Goal: Task Accomplishment & Management: Manage account settings

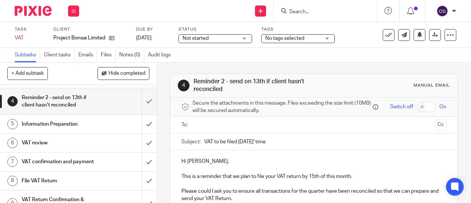
scroll to position [74, 0]
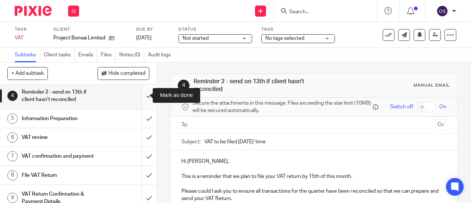
click at [143, 91] on input "submit" at bounding box center [78, 96] width 157 height 26
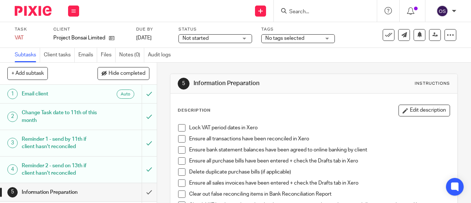
click at [180, 127] on span at bounding box center [181, 127] width 7 height 7
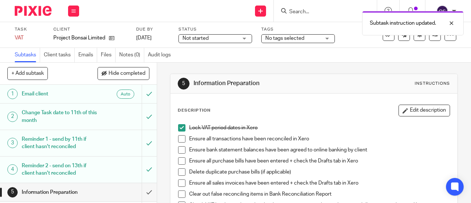
drag, startPoint x: 178, startPoint y: 138, endPoint x: 179, endPoint y: 148, distance: 10.3
click at [178, 139] on span at bounding box center [181, 138] width 7 height 7
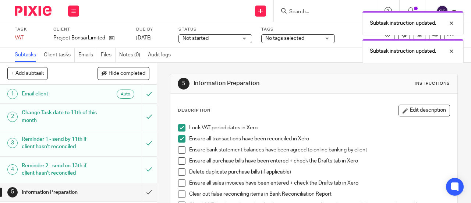
click at [178, 150] on span at bounding box center [181, 149] width 7 height 7
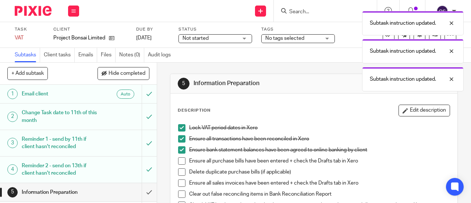
click at [180, 164] on li "Ensure all purchase bills have been entered + check the Drafts tab in Xero" at bounding box center [314, 162] width 272 height 11
click at [180, 159] on span at bounding box center [181, 160] width 7 height 7
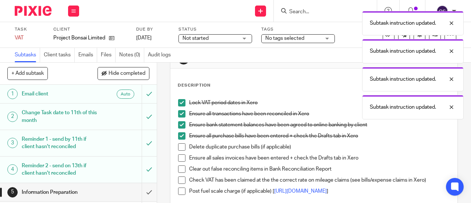
scroll to position [37, 0]
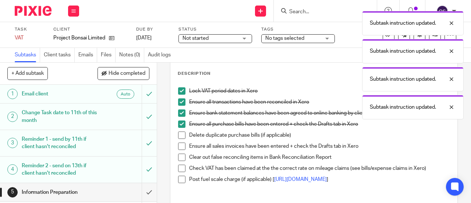
click at [180, 135] on span at bounding box center [181, 134] width 7 height 7
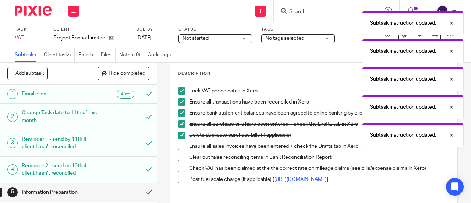
click at [181, 144] on span at bounding box center [181, 146] width 7 height 7
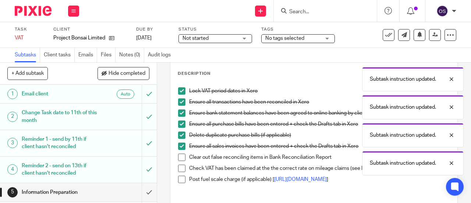
drag, startPoint x: 178, startPoint y: 155, endPoint x: 177, endPoint y: 159, distance: 4.6
click at [178, 155] on span at bounding box center [181, 157] width 7 height 7
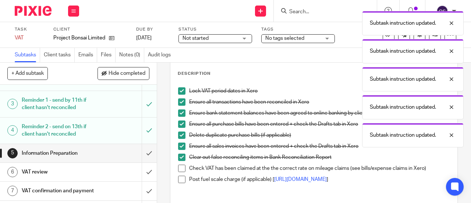
scroll to position [88, 0]
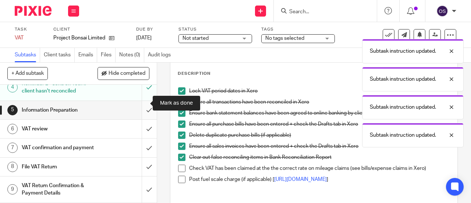
click at [142, 104] on input "submit" at bounding box center [78, 110] width 157 height 18
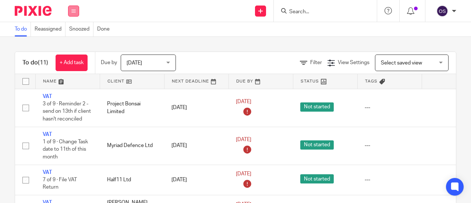
click at [76, 10] on button at bounding box center [73, 11] width 11 height 11
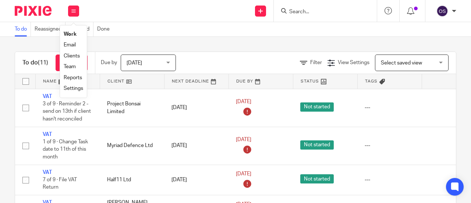
click at [68, 35] on link "Work" at bounding box center [70, 34] width 13 height 5
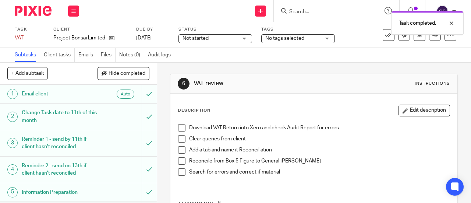
click at [179, 127] on span at bounding box center [181, 127] width 7 height 7
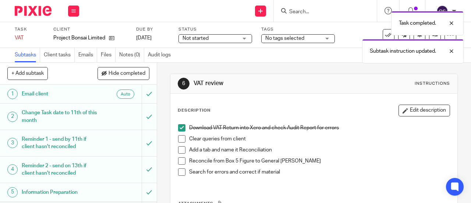
click at [179, 140] on span at bounding box center [181, 138] width 7 height 7
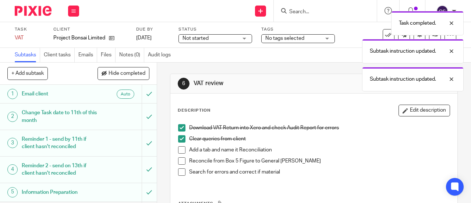
drag, startPoint x: 178, startPoint y: 149, endPoint x: 180, endPoint y: 155, distance: 6.5
click at [179, 148] on span at bounding box center [181, 149] width 7 height 7
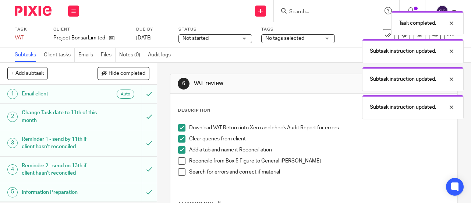
click at [179, 162] on span at bounding box center [181, 160] width 7 height 7
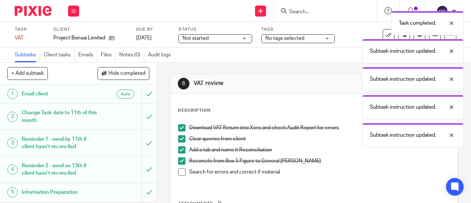
click at [180, 171] on span at bounding box center [181, 171] width 7 height 7
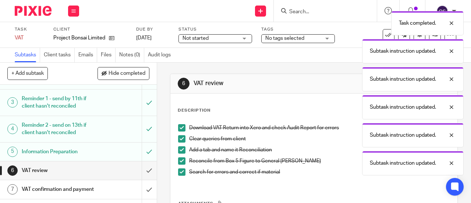
scroll to position [74, 0]
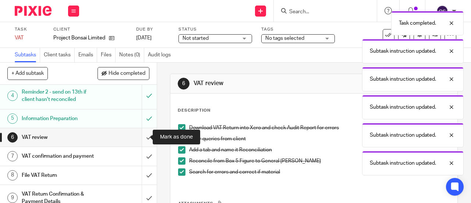
click at [145, 133] on input "submit" at bounding box center [78, 137] width 157 height 18
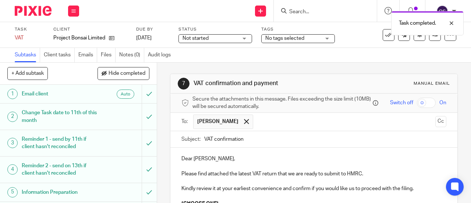
scroll to position [74, 0]
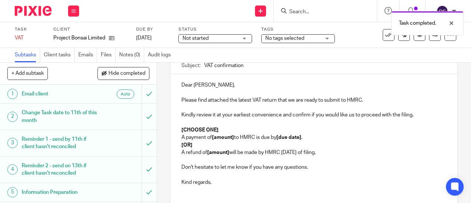
drag, startPoint x: 312, startPoint y: 158, endPoint x: 170, endPoint y: 147, distance: 141.8
click at [171, 147] on div "Dear James, Please find attached the latest VAT return that we are ready to sub…" at bounding box center [314, 136] width 287 height 125
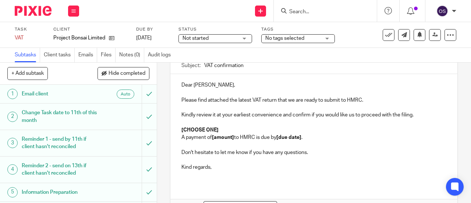
drag, startPoint x: 228, startPoint y: 125, endPoint x: 230, endPoint y: 133, distance: 8.8
click at [228, 125] on p at bounding box center [314, 122] width 265 height 7
click at [227, 136] on div "Dear James, Please find attached the latest VAT return that we are ready to sub…" at bounding box center [314, 129] width 287 height 110
click at [228, 131] on p "[CHOOSE ONE]" at bounding box center [314, 129] width 265 height 7
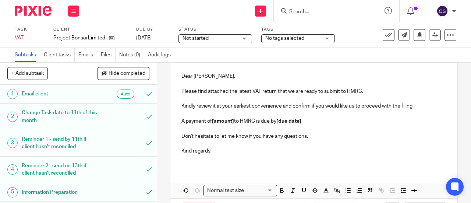
scroll to position [83, 0]
click at [233, 123] on strong "[amount]" at bounding box center [223, 120] width 22 height 5
click at [212, 123] on strong "5,499.74" at bounding box center [222, 120] width 20 height 5
click at [215, 124] on p "A payment of £ 5,499.74 to HMRC is due by [due date] ." at bounding box center [314, 120] width 265 height 7
click at [280, 193] on icon "button" at bounding box center [282, 190] width 7 height 7
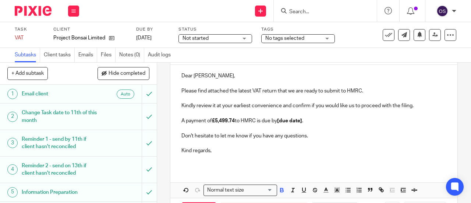
click at [278, 161] on p at bounding box center [314, 157] width 265 height 7
click at [302, 123] on strong "[due date]" at bounding box center [289, 120] width 25 height 5
click at [302, 122] on strong "[due date]" at bounding box center [289, 120] width 25 height 5
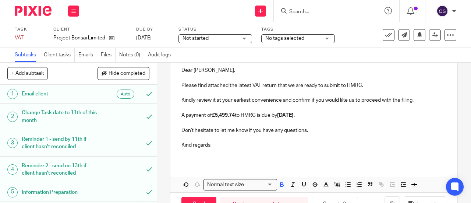
scroll to position [114, 0]
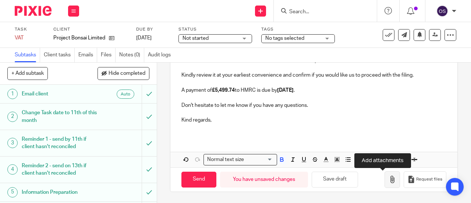
click at [389, 178] on icon "button" at bounding box center [392, 179] width 7 height 7
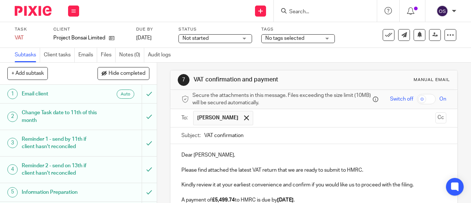
scroll to position [77, 0]
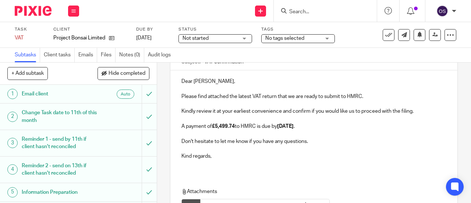
click at [356, 123] on p at bounding box center [314, 118] width 265 height 7
click at [355, 127] on p "A payment of £5,499.74 to HMRC is due by 7th October 2025 ." at bounding box center [314, 126] width 265 height 7
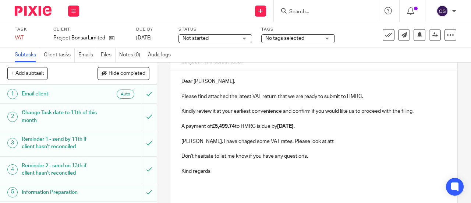
click at [222, 142] on p "James, I have chaged some VAT rates. Please look at att" at bounding box center [314, 141] width 265 height 7
click at [222, 145] on p "James, I have chaged some VAT rates. Please look at att" at bounding box center [314, 141] width 265 height 7
drag, startPoint x: 221, startPoint y: 143, endPoint x: 222, endPoint y: 147, distance: 4.1
click at [221, 143] on p "James, I have chaed some VAT rates. Please look at att" at bounding box center [314, 141] width 265 height 7
click at [233, 147] on div "Dear James, Please find attached the latest VAT return that we are ready to sub…" at bounding box center [314, 128] width 287 height 117
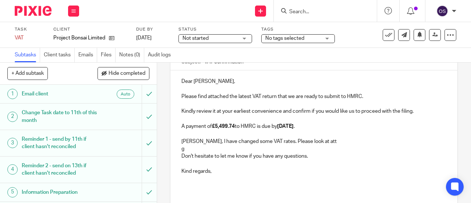
drag, startPoint x: 231, startPoint y: 147, endPoint x: 229, endPoint y: 153, distance: 6.5
click at [231, 148] on div "Dear James, Please find attached the latest VAT return that we are ready to sub…" at bounding box center [314, 128] width 287 height 117
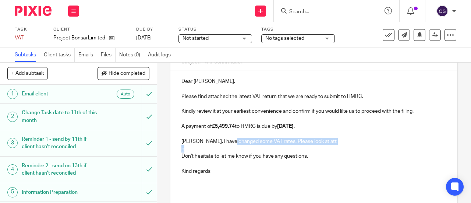
click at [229, 152] on p "g" at bounding box center [314, 148] width 265 height 7
drag, startPoint x: 305, startPoint y: 143, endPoint x: 310, endPoint y: 147, distance: 5.8
click at [310, 147] on div "Dear James, Please find attached the latest VAT return that we are ready to sub…" at bounding box center [314, 128] width 287 height 117
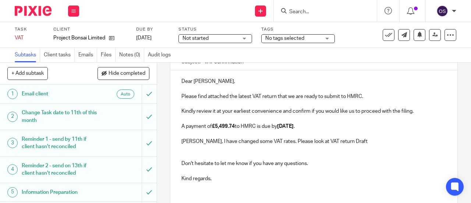
click at [353, 142] on p "James, I have changed some VAT rates. Please look at VAT return Draft" at bounding box center [314, 141] width 265 height 7
click at [248, 142] on p "James, I have changed some VAT rates. Please look at VAT return Draft file. May…" at bounding box center [314, 141] width 265 height 7
drag, startPoint x: 249, startPoint y: 142, endPoint x: 254, endPoint y: 145, distance: 6.3
click at [254, 145] on p "James, I have changed VAT rates. Please look at VAT return Draft file. Maybe it…" at bounding box center [314, 141] width 265 height 7
click at [254, 144] on p "James, I have changed VAT rates. Please look at VAT return Draft file. Maybe it…" at bounding box center [314, 141] width 265 height 7
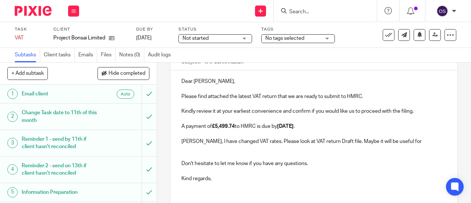
drag, startPoint x: 239, startPoint y: 140, endPoint x: 260, endPoint y: 151, distance: 23.6
click at [239, 140] on p "James, I have changed VAT rates. Please look at VAT return Draft file. Maybe it…" at bounding box center [314, 141] width 265 height 7
click at [256, 144] on p "James, I have changed VAT rates. Please look at VAT return Draft file. Maybe it…" at bounding box center [314, 141] width 265 height 7
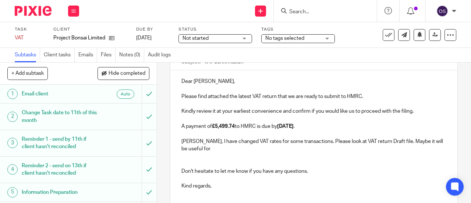
click at [250, 151] on p "James, I have changed VAT rates for some transactions. Please look at VAT retur…" at bounding box center [314, 145] width 265 height 15
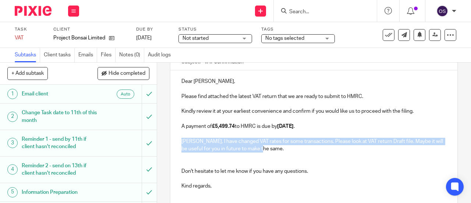
drag, startPoint x: 281, startPoint y: 148, endPoint x: 174, endPoint y: 145, distance: 106.9
click at [174, 145] on div "Dear James, Please find attached the latest VAT return that we are ready to sub…" at bounding box center [314, 136] width 287 height 132
copy p "James, I have changed VAT rates for some transactions. Please look at VAT retur…"
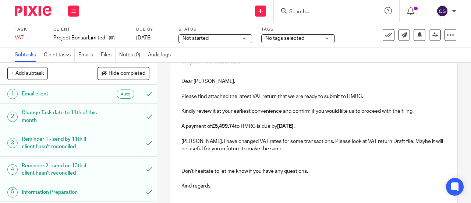
click at [280, 167] on p at bounding box center [314, 163] width 265 height 7
click at [268, 160] on p at bounding box center [314, 155] width 265 height 7
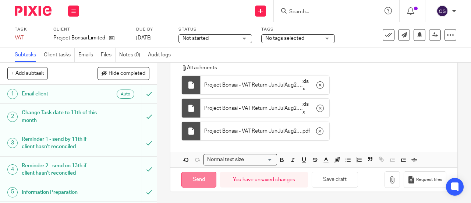
scroll to position [224, 0]
click at [200, 184] on input "Send" at bounding box center [199, 180] width 35 height 16
type input "Sent"
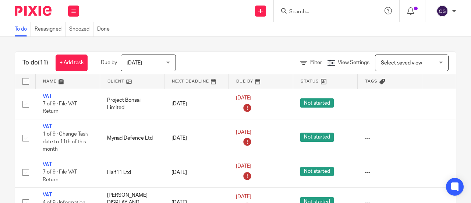
click at [117, 82] on link at bounding box center [132, 81] width 64 height 15
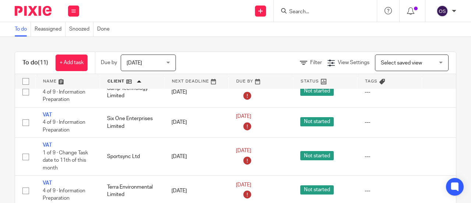
scroll to position [259, 0]
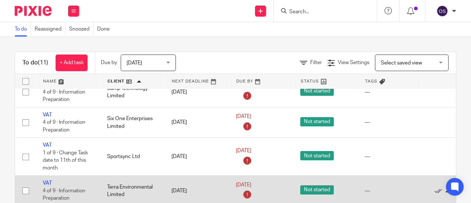
click at [116, 179] on td "Terra Environmental Limited" at bounding box center [132, 191] width 64 height 30
click at [47, 180] on link "VAT" at bounding box center [47, 182] width 9 height 5
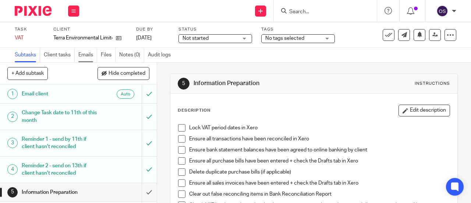
click at [92, 53] on link "Emails" at bounding box center [87, 55] width 19 height 14
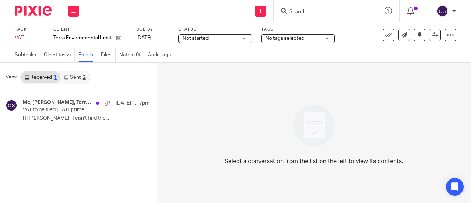
click at [105, 56] on link "Files" at bounding box center [108, 55] width 15 height 14
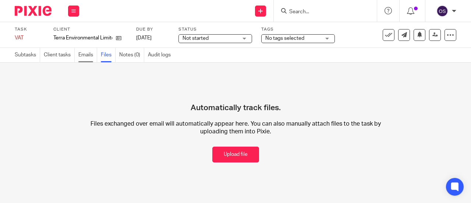
click at [87, 53] on link "Emails" at bounding box center [87, 55] width 19 height 14
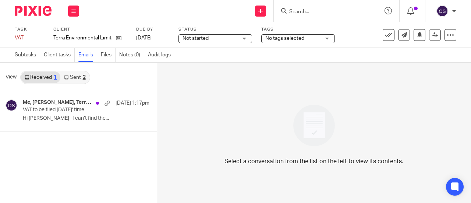
click at [48, 77] on link "Received 1" at bounding box center [40, 77] width 39 height 12
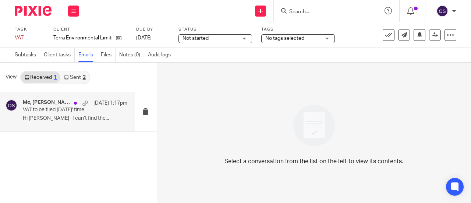
click at [47, 109] on p "VAT to be filed [DATE]' time" at bounding box center [65, 110] width 84 height 6
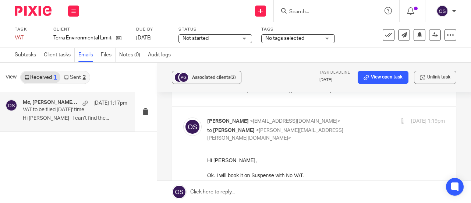
scroll to position [368, 0]
